Goal: Find specific page/section: Find specific page/section

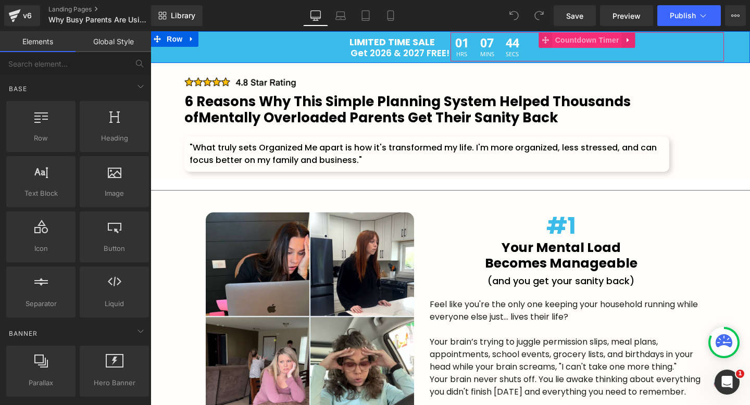
click at [567, 39] on span "Countdown Timer" at bounding box center [587, 40] width 69 height 16
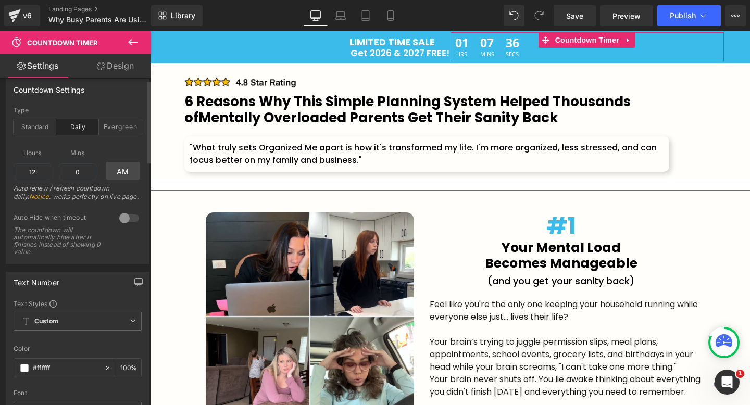
scroll to position [10, 0]
click at [31, 124] on div "Standard" at bounding box center [35, 126] width 43 height 16
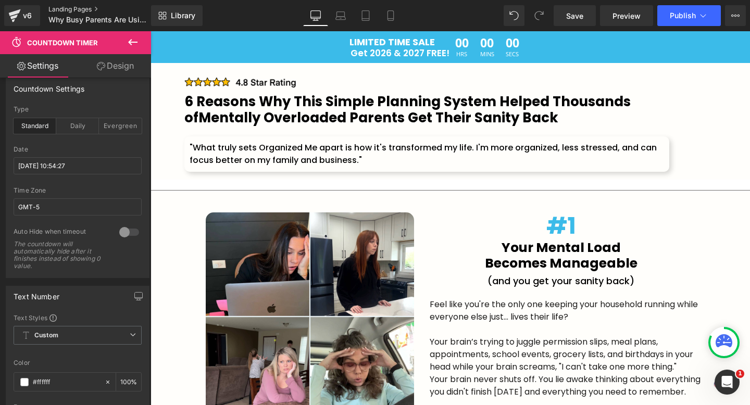
click at [77, 7] on link "Landing Pages" at bounding box center [108, 9] width 120 height 8
